Goal: Task Accomplishment & Management: Manage account settings

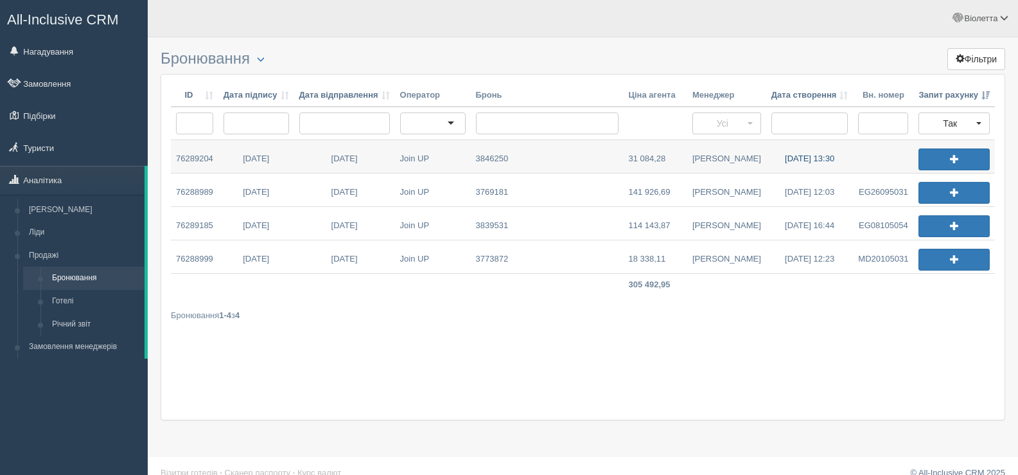
click at [788, 158] on link "05.09.2025 13:30" at bounding box center [809, 156] width 87 height 33
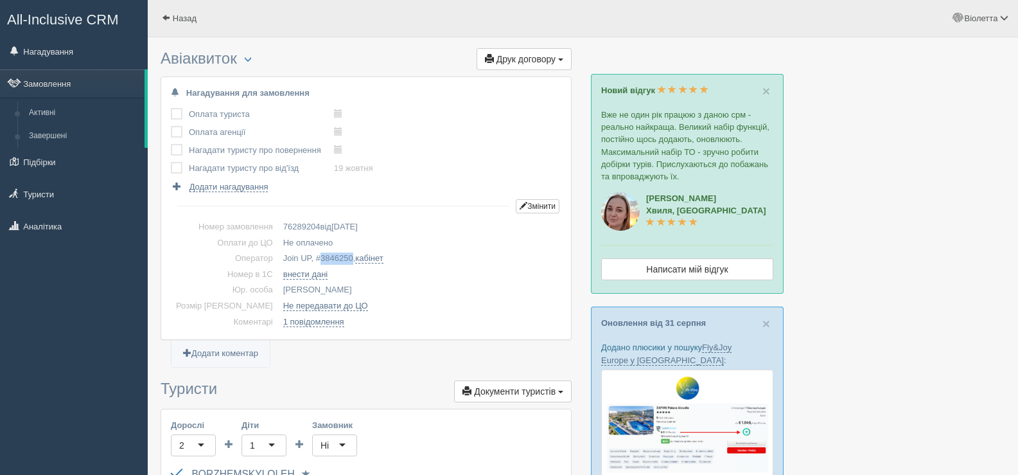
click at [329, 255] on span "3846250" at bounding box center [337, 258] width 33 height 10
click at [250, 55] on span "button" at bounding box center [248, 59] width 8 height 8
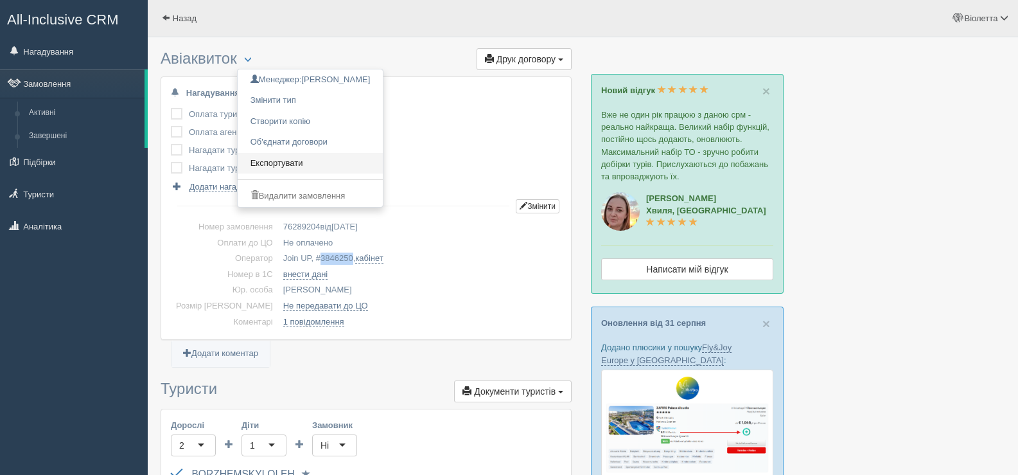
click at [298, 161] on link "Експортувати" at bounding box center [311, 163] width 146 height 21
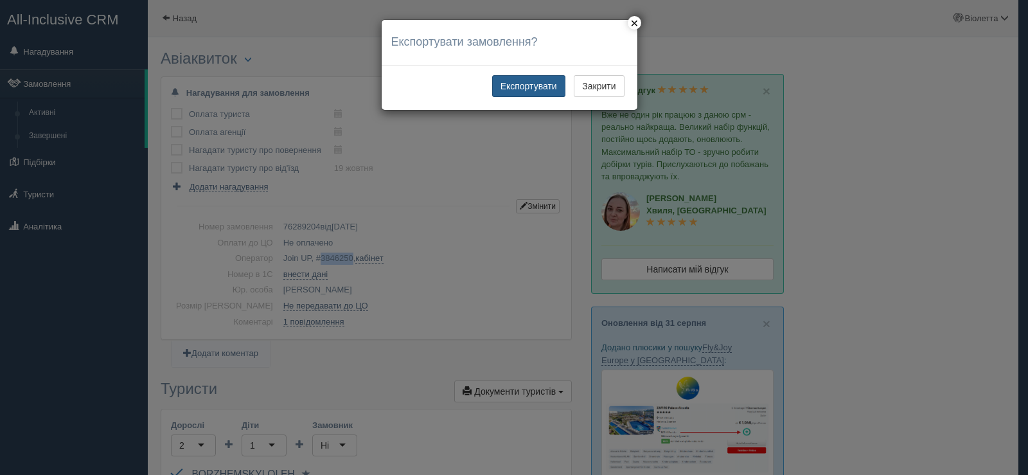
click at [522, 84] on button "Експортувати" at bounding box center [528, 86] width 73 height 22
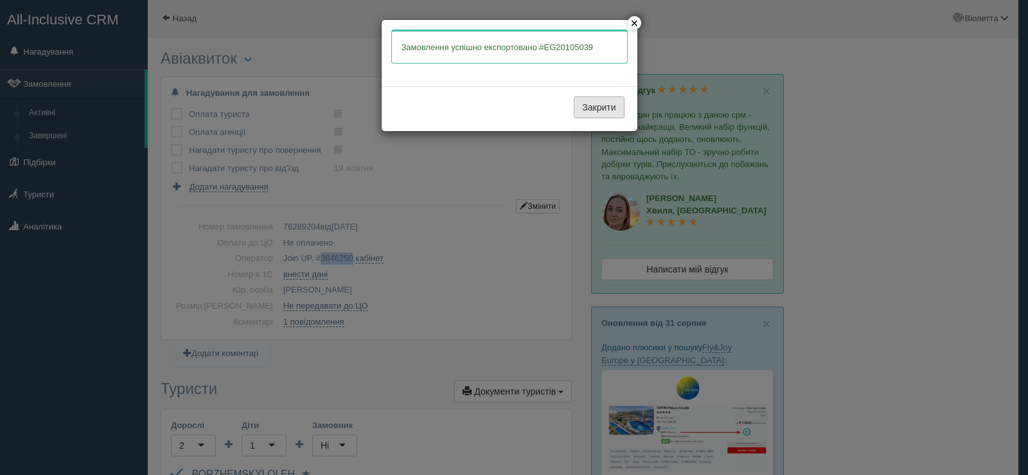
click at [589, 110] on button "Закрити" at bounding box center [599, 107] width 50 height 22
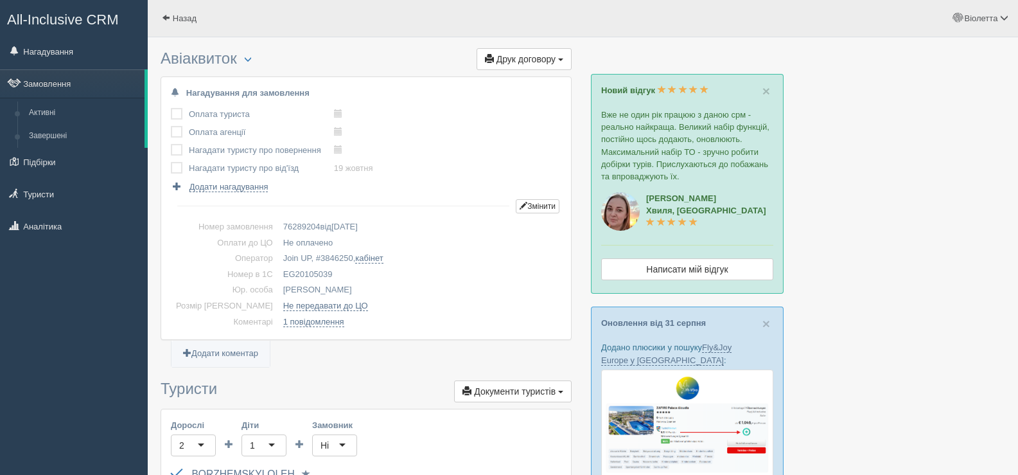
drag, startPoint x: 307, startPoint y: 270, endPoint x: 266, endPoint y: 271, distance: 41.1
click at [278, 271] on td "EG20105039" at bounding box center [419, 275] width 283 height 16
drag, startPoint x: 320, startPoint y: 272, endPoint x: 256, endPoint y: 268, distance: 63.7
click at [278, 268] on td "EG20105039" at bounding box center [419, 275] width 283 height 16
copy td "EG20105039"
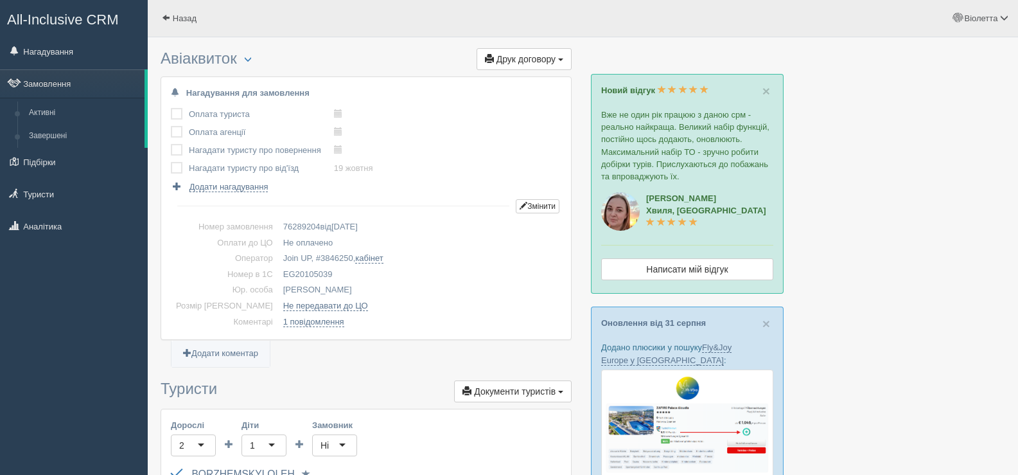
copy td "EG20105039"
click at [167, 15] on span at bounding box center [166, 17] width 8 height 8
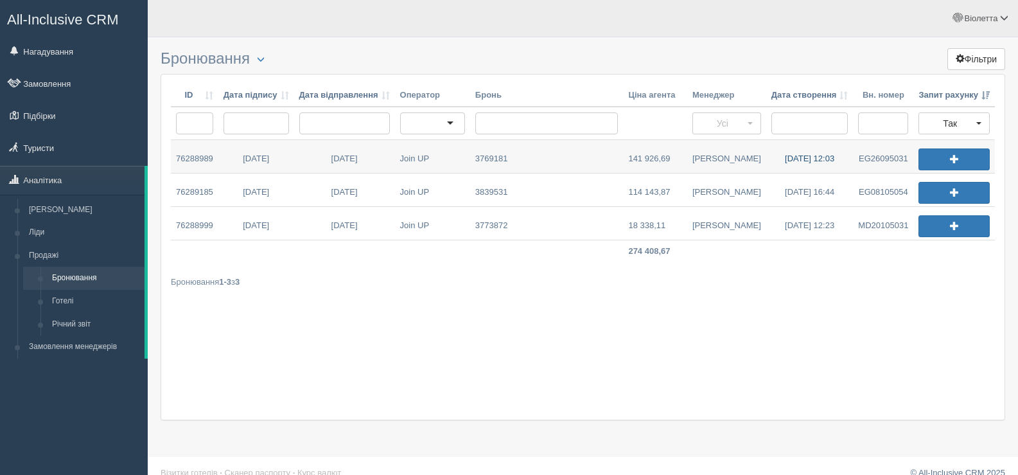
click at [795, 154] on link "24.07.2025 12:03" at bounding box center [809, 156] width 87 height 33
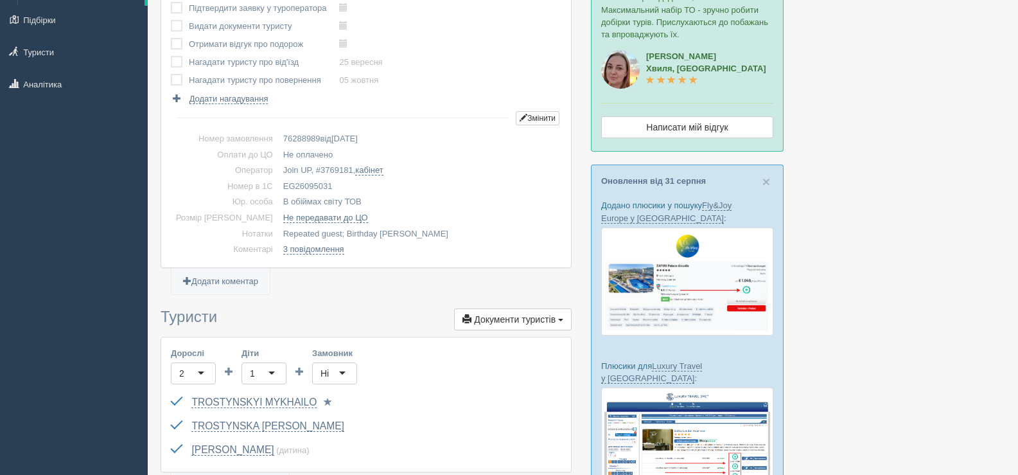
scroll to position [128, 0]
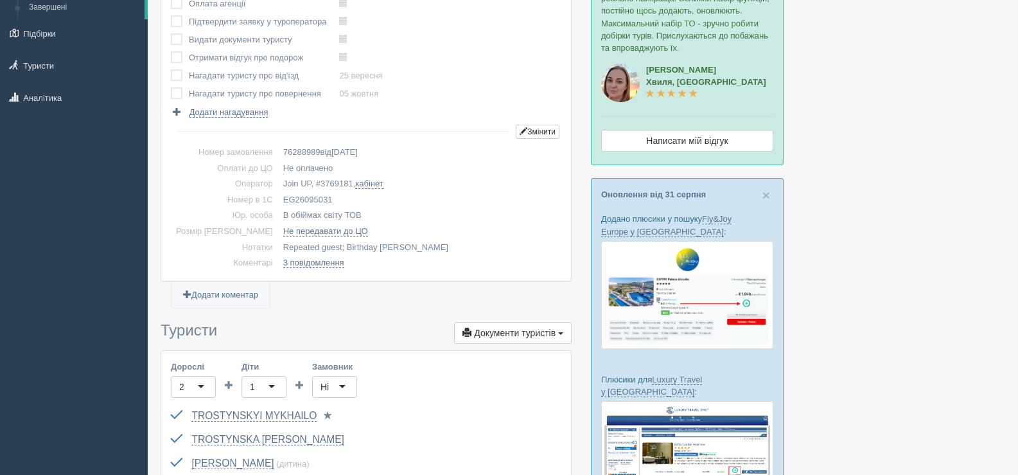
drag, startPoint x: 311, startPoint y: 194, endPoint x: 259, endPoint y: 195, distance: 52.0
click at [278, 195] on td "EG26095031" at bounding box center [419, 200] width 283 height 16
copy td "EG26095031"
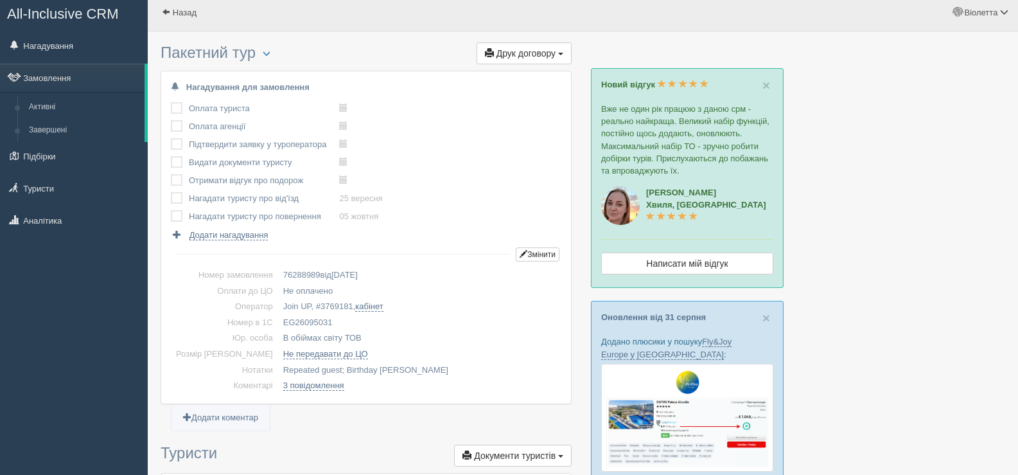
scroll to position [0, 0]
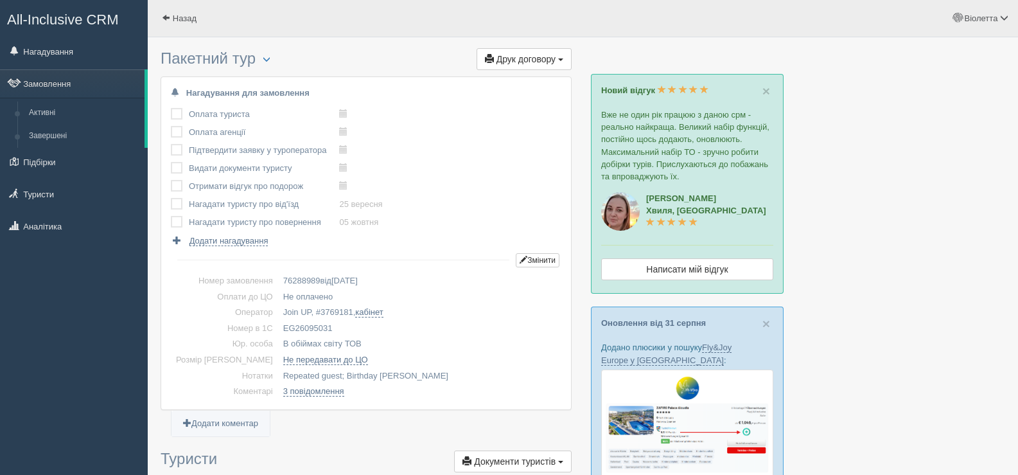
copy td "EG26095031"
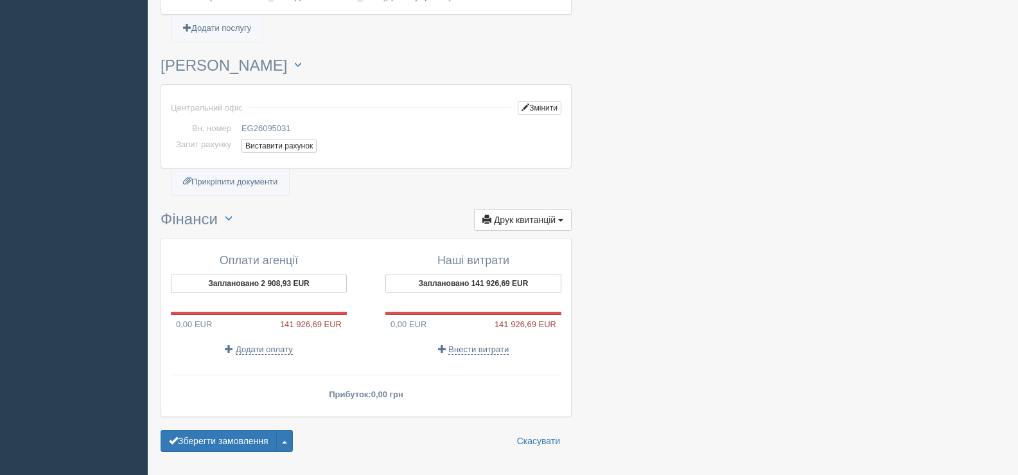
scroll to position [1413, 0]
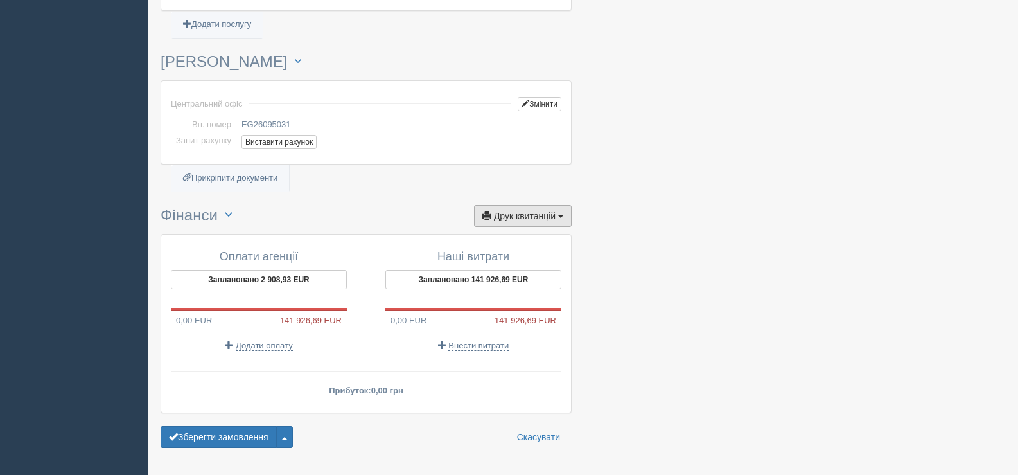
click at [558, 205] on button "Друк квитанцій Друк" at bounding box center [523, 216] width 98 height 22
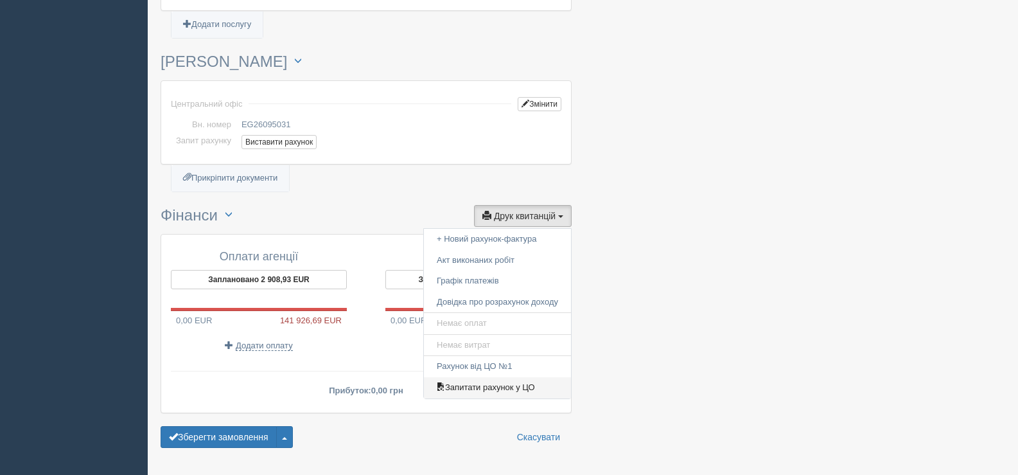
click at [484, 377] on link "Запитати рахунок у ЦО" at bounding box center [497, 387] width 147 height 21
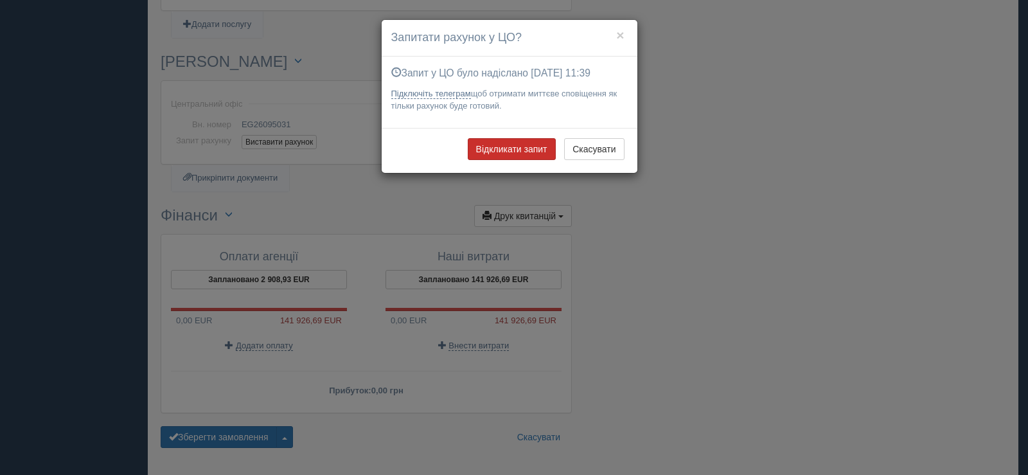
click at [524, 150] on button "Відкликати запит" at bounding box center [512, 149] width 88 height 22
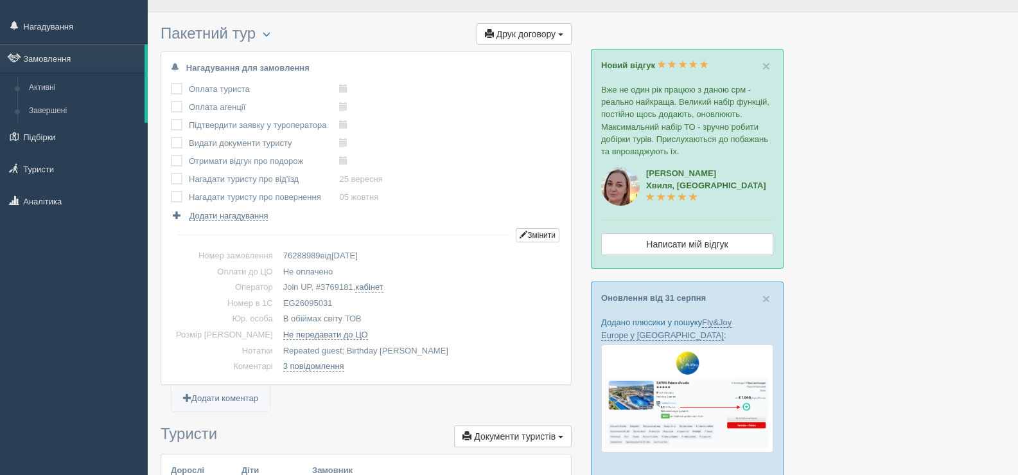
scroll to position [0, 0]
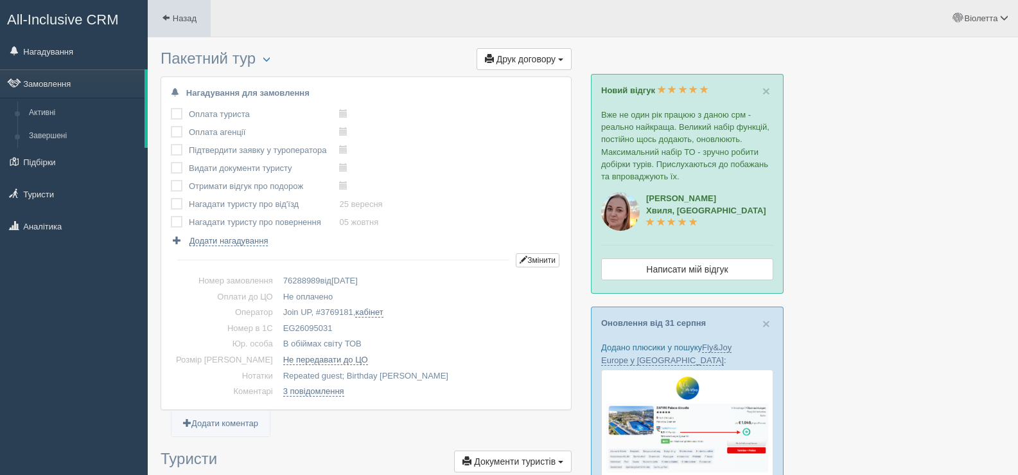
click at [166, 13] on span at bounding box center [166, 17] width 8 height 8
